Goal: Information Seeking & Learning: Understand process/instructions

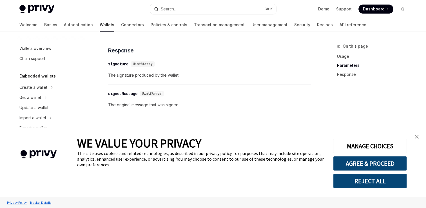
scroll to position [91, 0]
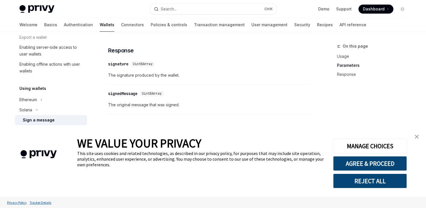
click at [419, 137] on img "close banner" at bounding box center [417, 137] width 4 height 4
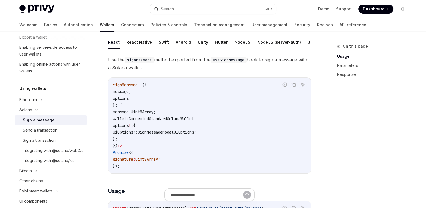
scroll to position [35, 0]
click at [71, 129] on div "Send a transaction" at bounding box center [53, 130] width 61 height 7
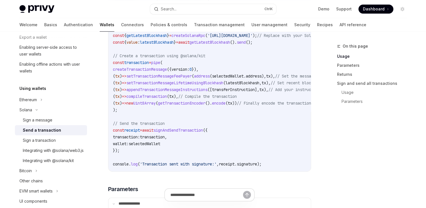
scroll to position [456, 0]
click at [48, 154] on div "Integrating with @solana/web3.js" at bounding box center [53, 150] width 61 height 7
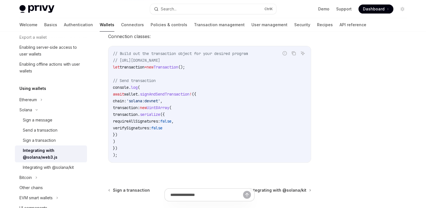
scroll to position [160, 0]
click at [51, 165] on div "Integrating with @solana/kit" at bounding box center [48, 167] width 51 height 7
type textarea "*"
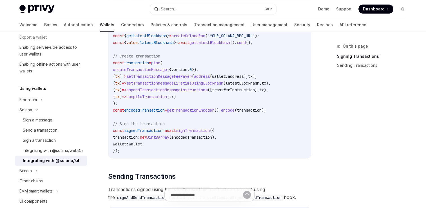
scroll to position [357, 0]
click at [57, 120] on div "Sign a message" at bounding box center [53, 120] width 61 height 7
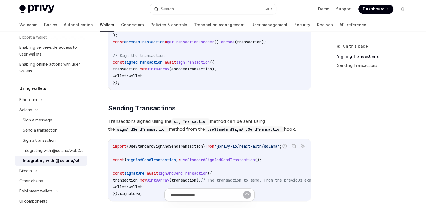
scroll to position [427, 0]
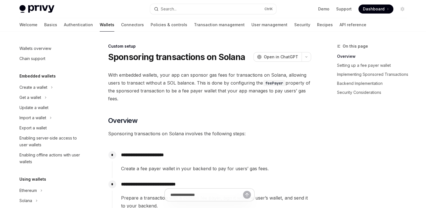
type textarea "*"
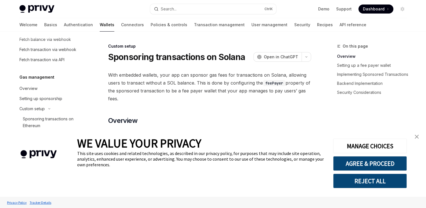
click at [418, 138] on img "close banner" at bounding box center [417, 137] width 4 height 4
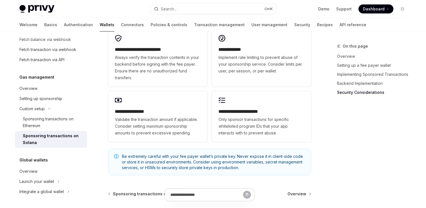
scroll to position [1608, 0]
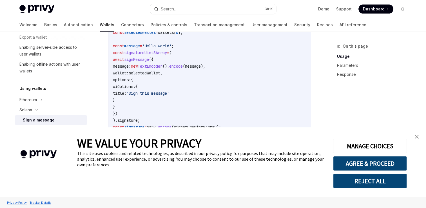
scroll to position [253, 0]
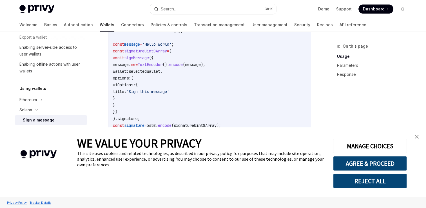
click at [418, 137] on img "close banner" at bounding box center [417, 137] width 4 height 4
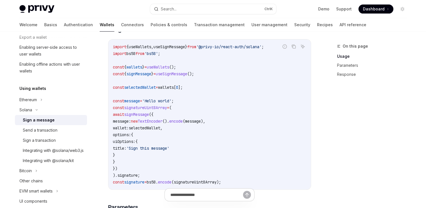
scroll to position [197, 0]
click at [137, 117] on span "signMessage" at bounding box center [136, 114] width 25 height 5
click at [163, 123] on span "TextEncoder" at bounding box center [150, 120] width 25 height 5
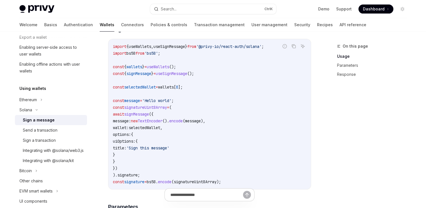
click at [147, 117] on span "signMessage" at bounding box center [136, 114] width 25 height 5
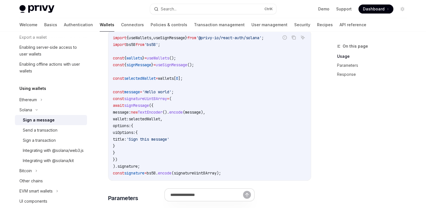
scroll to position [206, 0]
drag, startPoint x: 147, startPoint y: 119, endPoint x: 159, endPoint y: 141, distance: 25.1
click at [159, 141] on span "'Sign this message'" at bounding box center [147, 139] width 43 height 5
drag, startPoint x: 159, startPoint y: 141, endPoint x: 137, endPoint y: 112, distance: 36.6
click at [137, 112] on code "import { useWallets , useSignMessage } from '@privy-io/react-auth/solana' ; imp…" at bounding box center [209, 106] width 193 height 142
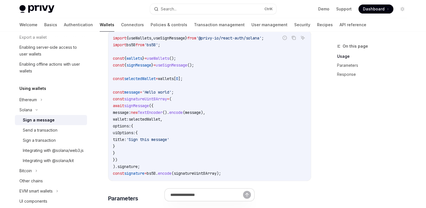
click at [137, 112] on code "import { useWallets , useSignMessage } from '@privy-io/react-auth/solana' ; imp…" at bounding box center [209, 106] width 193 height 142
copy span "signMessage"
